Goal: Find contact information: Find contact information

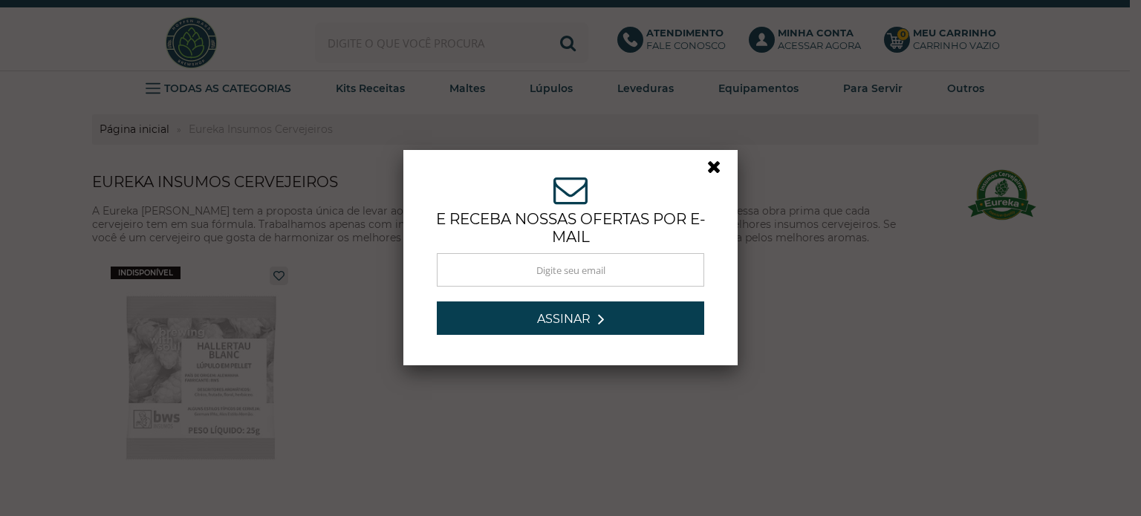
click at [710, 163] on link at bounding box center [720, 170] width 27 height 27
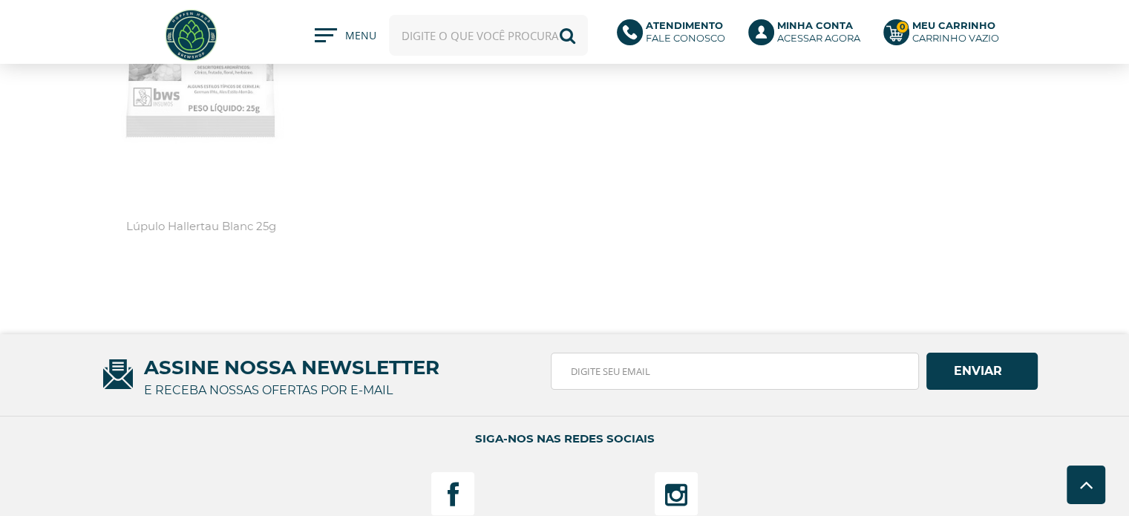
scroll to position [446, 0]
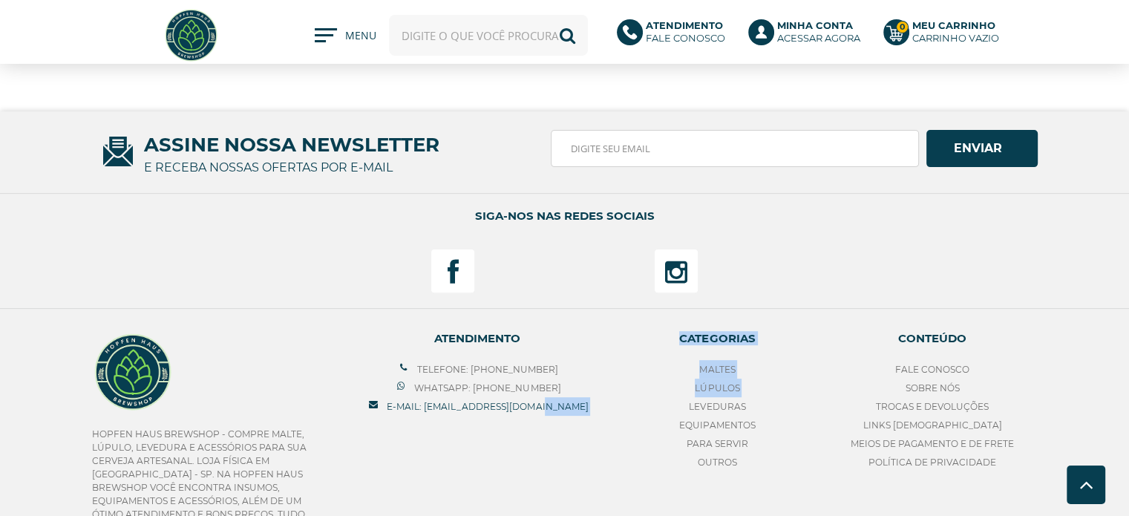
drag, startPoint x: 618, startPoint y: 394, endPoint x: 552, endPoint y: 400, distance: 66.4
click at [552, 400] on div "Hopfen Haus BrewShop - Compre Malte, Lúpulo, Levedura e Acessórios para sua Cer…" at bounding box center [565, 435] width 946 height 239
click at [584, 348] on span "ATENDIMENTO" at bounding box center [477, 338] width 221 height 44
drag, startPoint x: 604, startPoint y: 403, endPoint x: 423, endPoint y: 404, distance: 180.4
click at [423, 404] on div "Hopfen Haus BrewShop - Compre Malte, Lúpulo, Levedura e Acessórios para sua Cer…" at bounding box center [565, 435] width 946 height 239
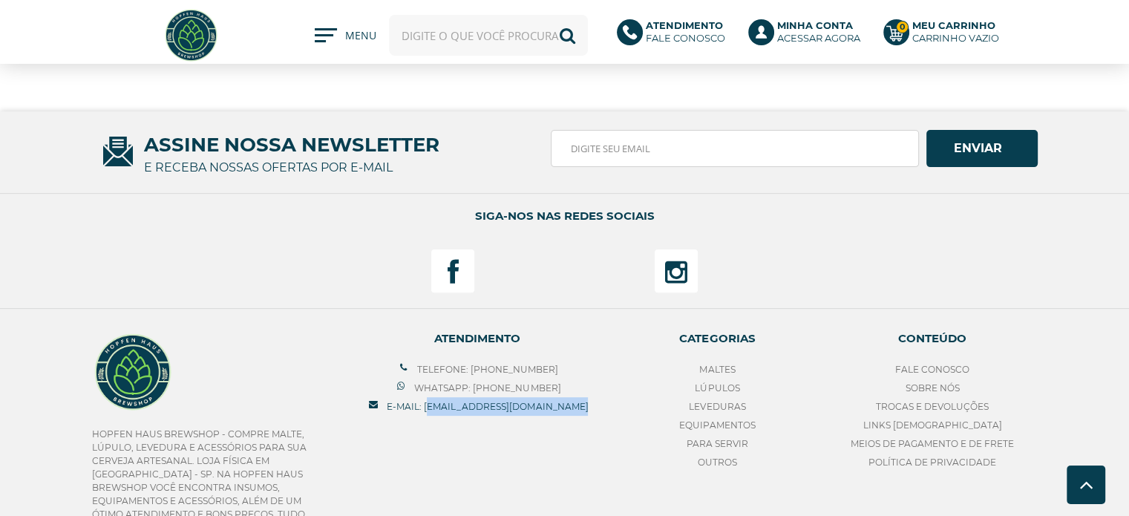
copy link "[EMAIL_ADDRESS][DOMAIN_NAME]"
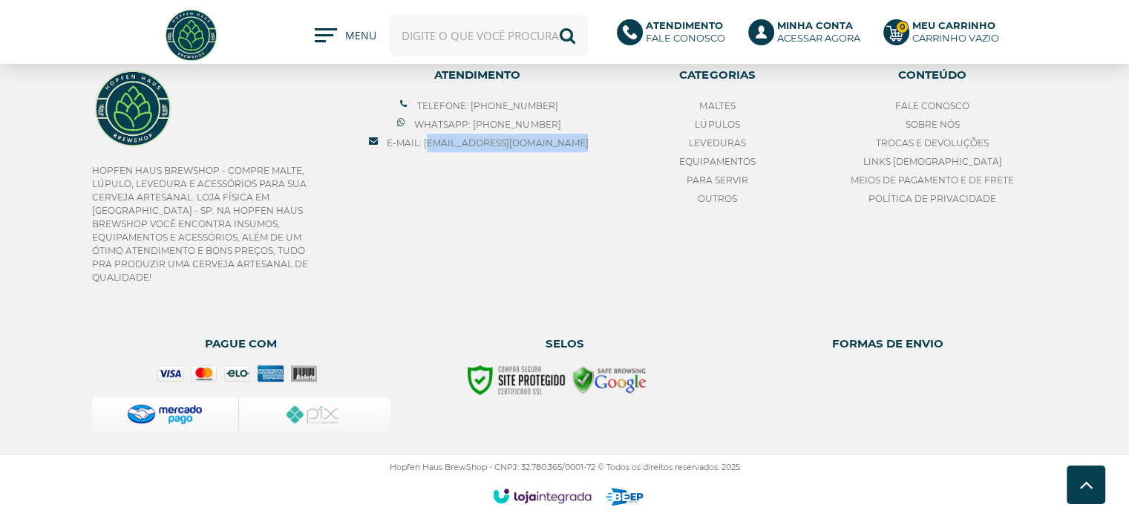
scroll to position [486, 0]
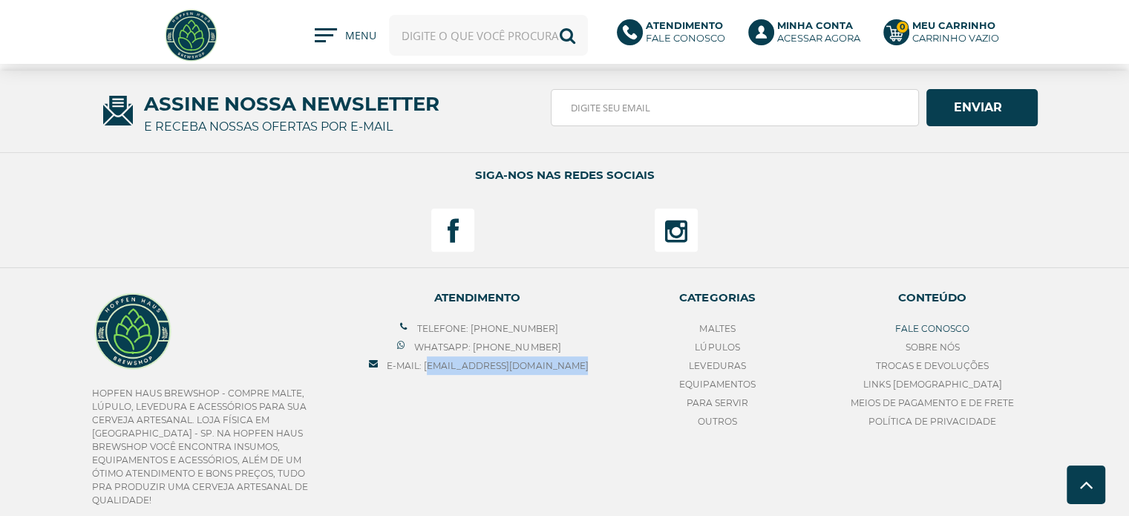
click at [959, 323] on link "Fale Conosco" at bounding box center [933, 328] width 74 height 11
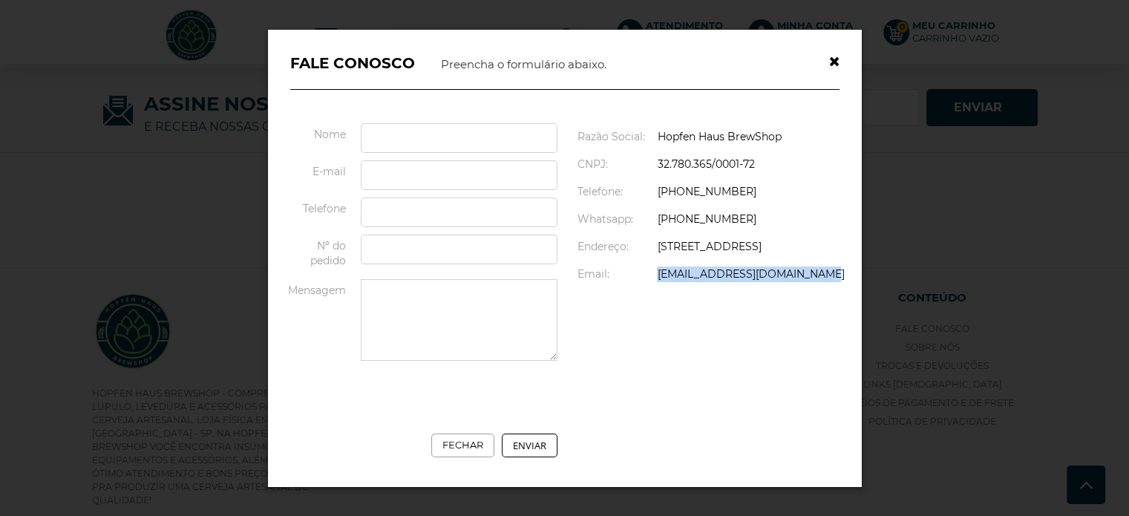
drag, startPoint x: 817, startPoint y: 291, endPoint x: 643, endPoint y: 293, distance: 173.8
click at [651, 288] on td "[EMAIL_ADDRESS][DOMAIN_NAME]" at bounding box center [750, 274] width 199 height 27
copy link "[EMAIL_ADDRESS][DOMAIN_NAME]"
click at [835, 55] on icon "button" at bounding box center [834, 61] width 10 height 13
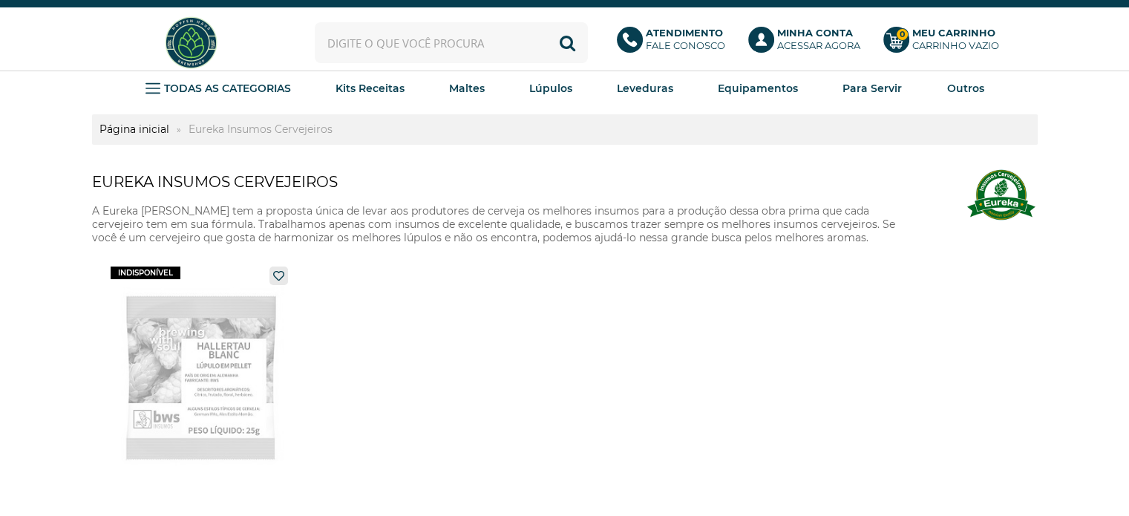
scroll to position [486, 0]
